Goal: Task Accomplishment & Management: Manage account settings

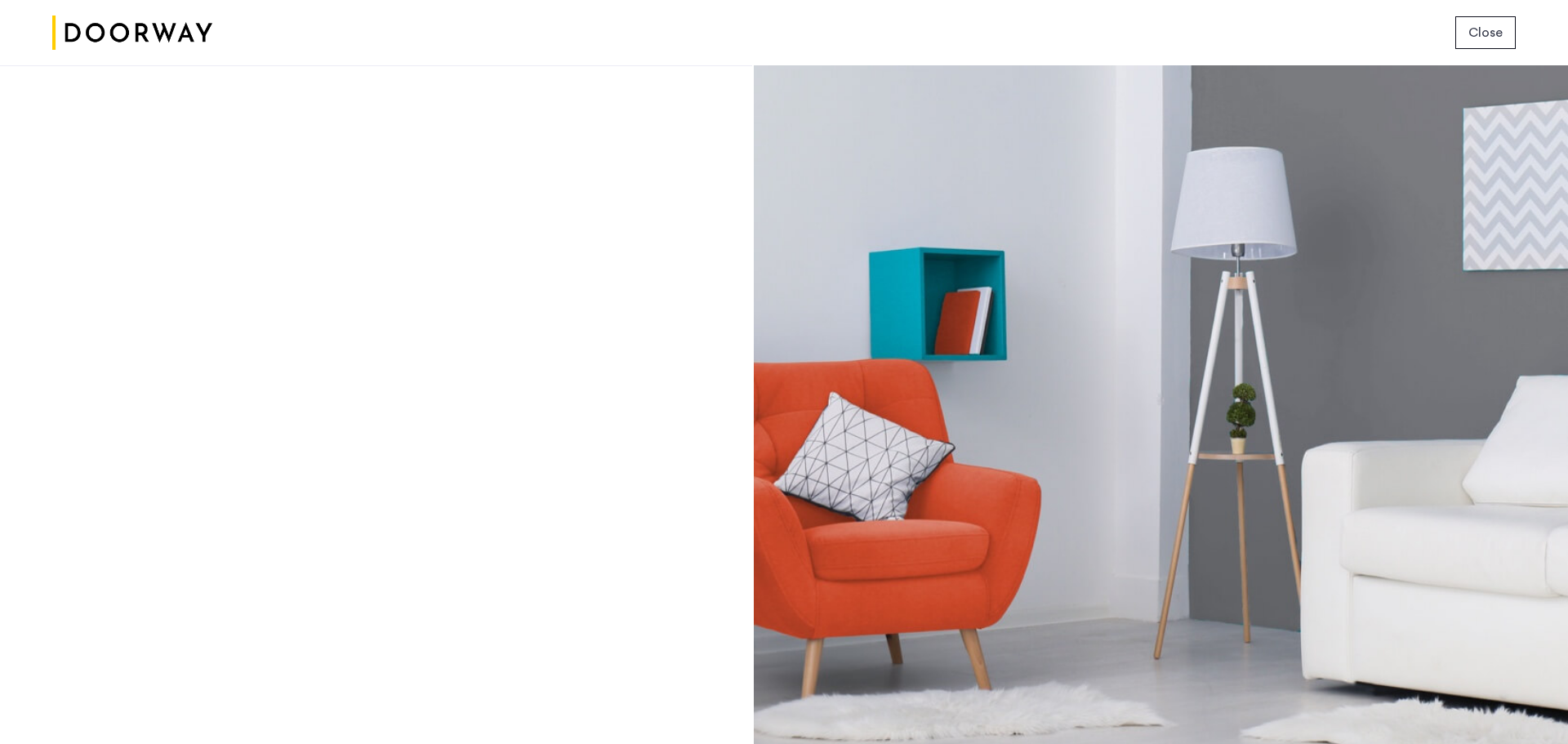
click at [344, 321] on div "Login Don’t have an account? Sign up now Email address Password Show Remember m…" at bounding box center [375, 405] width 752 height 679
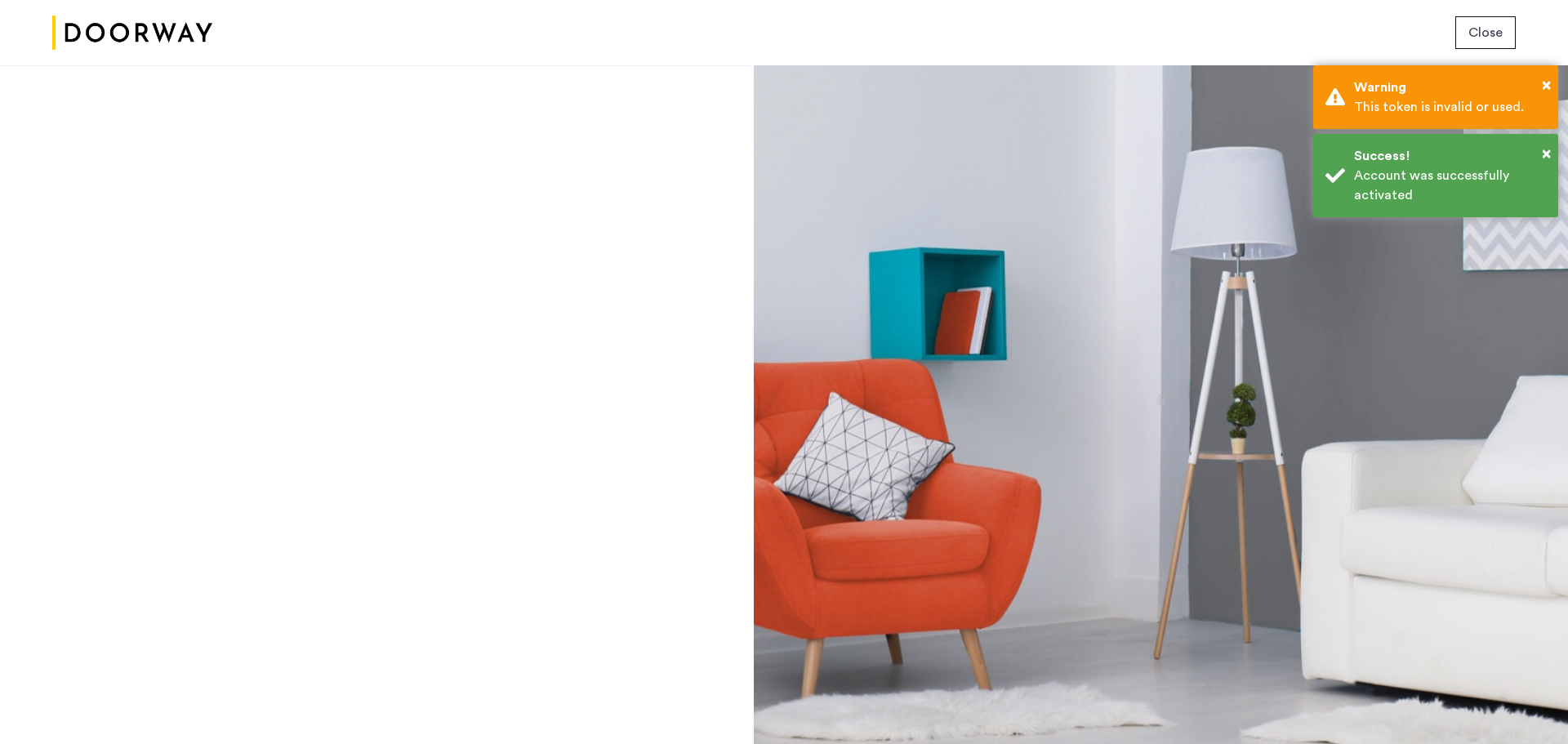
click at [1505, 19] on button "Close" at bounding box center [1486, 32] width 61 height 33
